Goal: Information Seeking & Learning: Learn about a topic

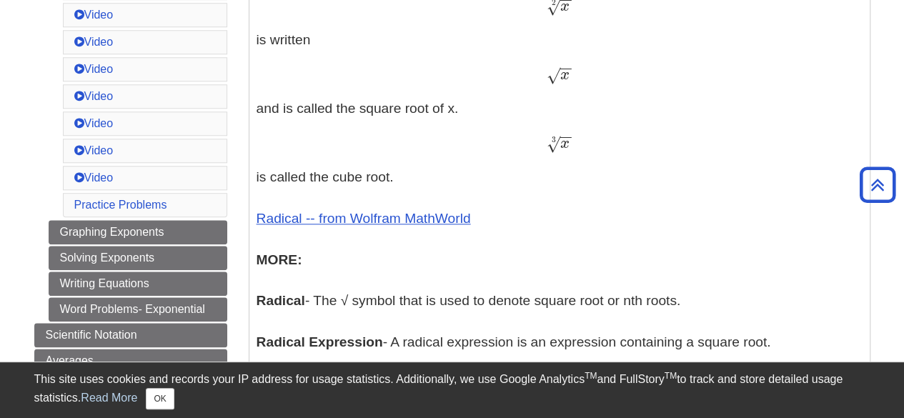
scroll to position [664, 0]
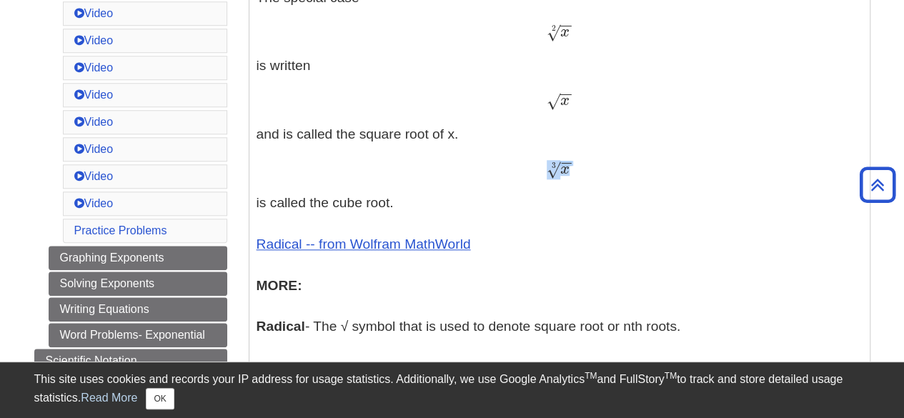
drag, startPoint x: 556, startPoint y: 166, endPoint x: 569, endPoint y: 169, distance: 13.7
click at [569, 169] on span "x − − √ 3" at bounding box center [559, 168] width 25 height 19
click at [569, 162] on span "−" at bounding box center [566, 136] width 13 height 70
drag, startPoint x: 574, startPoint y: 162, endPoint x: 563, endPoint y: 168, distance: 12.1
click at [563, 168] on div "x − − √ 3 x 3" at bounding box center [559, 169] width 606 height 21
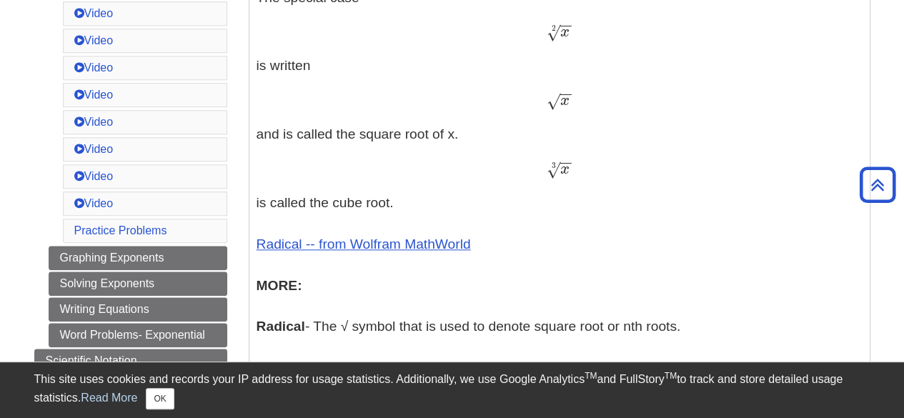
click at [573, 164] on div "x − − √ 3 x 3" at bounding box center [559, 169] width 606 height 21
drag, startPoint x: 552, startPoint y: 171, endPoint x: 569, endPoint y: 167, distance: 17.5
click at [569, 174] on span "x − − √ 3" at bounding box center [559, 174] width 25 height 0
copy span "− −"
click at [567, 154] on p "Exponents - An exponent is the power p in an expression of the form a p a p The…" at bounding box center [559, 103] width 606 height 795
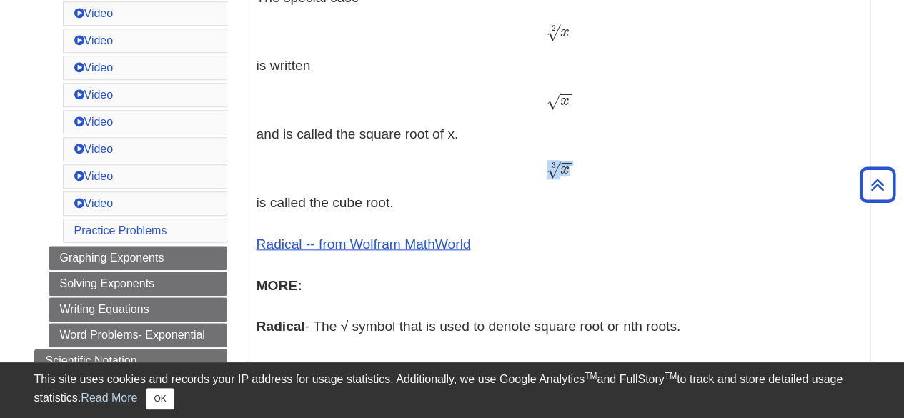
drag, startPoint x: 564, startPoint y: 156, endPoint x: 553, endPoint y: 166, distance: 14.7
click at [553, 166] on p "Exponents - An exponent is the power p in an expression of the form a p a p The…" at bounding box center [559, 103] width 606 height 795
click at [548, 172] on span "√" at bounding box center [554, 169] width 14 height 19
drag, startPoint x: 544, startPoint y: 174, endPoint x: 597, endPoint y: 172, distance: 52.9
click at [597, 172] on div "x − − √ 3 x 3" at bounding box center [559, 169] width 606 height 21
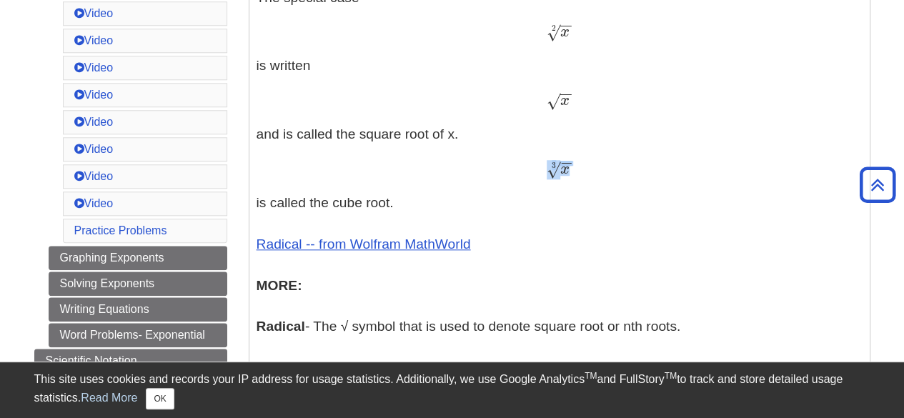
copy span "x − − √ 3"
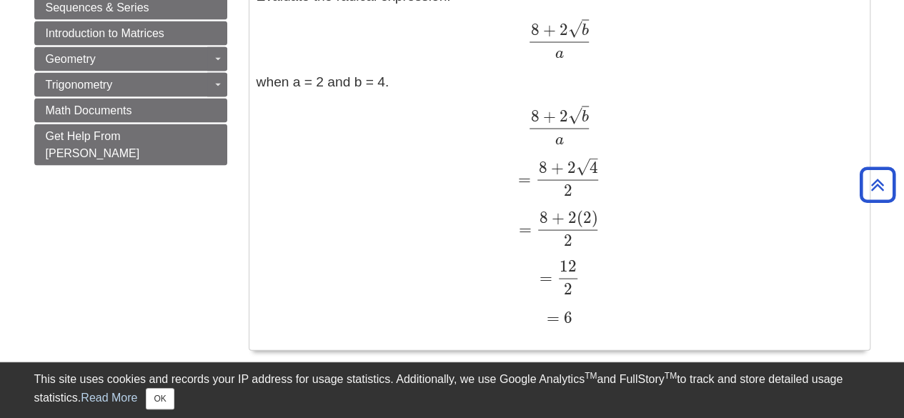
scroll to position [1378, 0]
drag, startPoint x: 582, startPoint y: 164, endPoint x: 594, endPoint y: 166, distance: 12.3
click at [594, 171] on span "4 – √" at bounding box center [587, 171] width 22 height 0
copy span "–"
click at [592, 161] on span "4" at bounding box center [593, 165] width 9 height 19
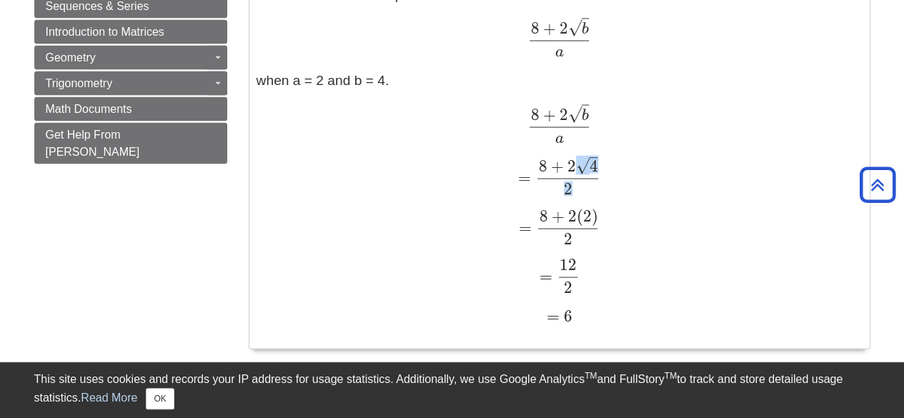
click at [592, 165] on span "= 8 + 2 4 – √ 2" at bounding box center [559, 167] width 82 height 40
click at [587, 166] on span "√" at bounding box center [583, 165] width 14 height 19
drag, startPoint x: 580, startPoint y: 169, endPoint x: 595, endPoint y: 168, distance: 15.0
click at [595, 171] on span "4 – √" at bounding box center [587, 171] width 22 height 0
click at [576, 115] on span "√" at bounding box center [575, 113] width 14 height 19
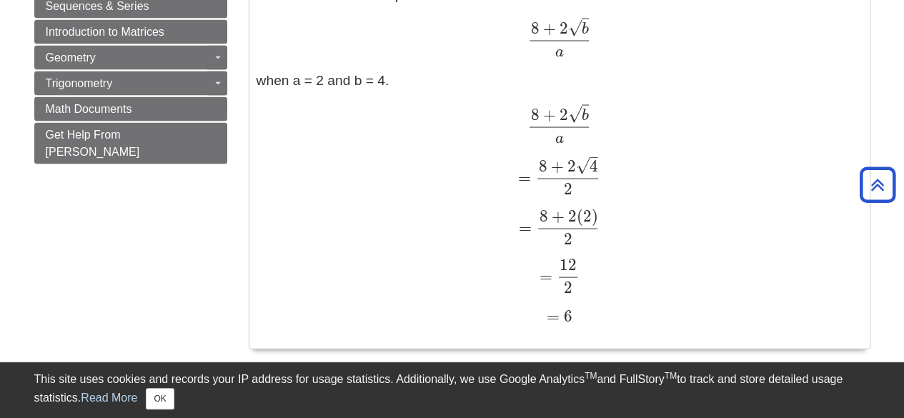
drag, startPoint x: 567, startPoint y: 31, endPoint x: 585, endPoint y: 29, distance: 18.6
click at [585, 34] on span "b √" at bounding box center [578, 34] width 21 height 0
click at [585, 31] on span "b" at bounding box center [585, 29] width 7 height 16
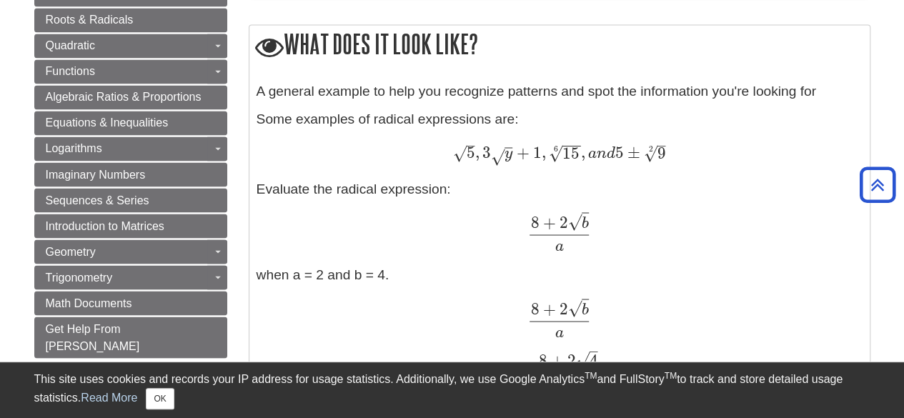
scroll to position [1164, 0]
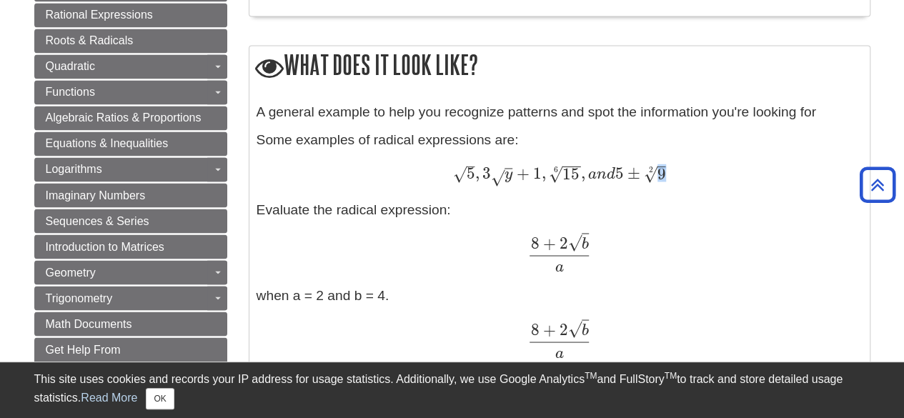
drag, startPoint x: 643, startPoint y: 181, endPoint x: 659, endPoint y: 181, distance: 15.7
click at [659, 179] on span "9 – √ 2" at bounding box center [655, 179] width 22 height 0
drag, startPoint x: 670, startPoint y: 164, endPoint x: 643, endPoint y: 176, distance: 30.0
click at [643, 176] on div "5 – √ , 3 y √ + 1 , 15 − − √ 6 , a n d 5 ± 9 – √ 2 5 , 3 y + 1 , 15 6 , a n d 5…" at bounding box center [559, 174] width 606 height 21
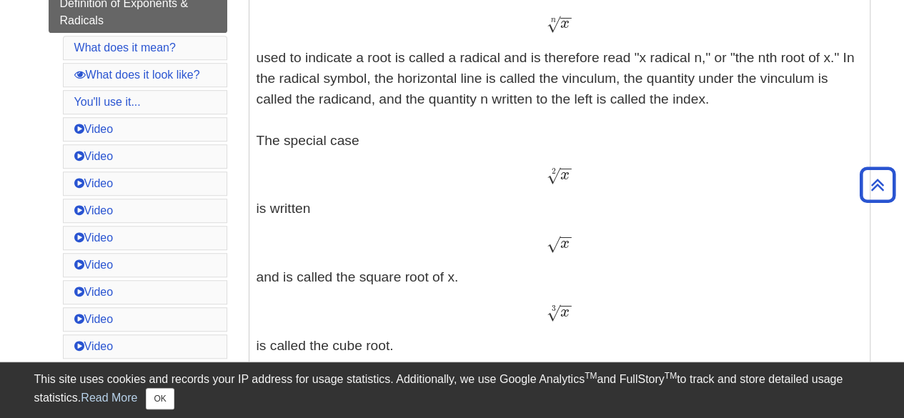
scroll to position [307, 0]
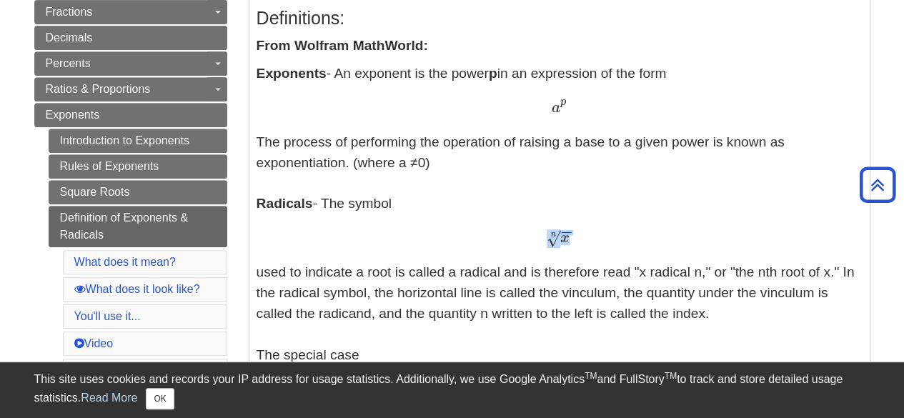
drag, startPoint x: 543, startPoint y: 239, endPoint x: 592, endPoint y: 241, distance: 48.6
click at [592, 241] on div "x − − √ n x n" at bounding box center [559, 238] width 606 height 21
copy span "x − − √ n"
